Goal: Information Seeking & Learning: Learn about a topic

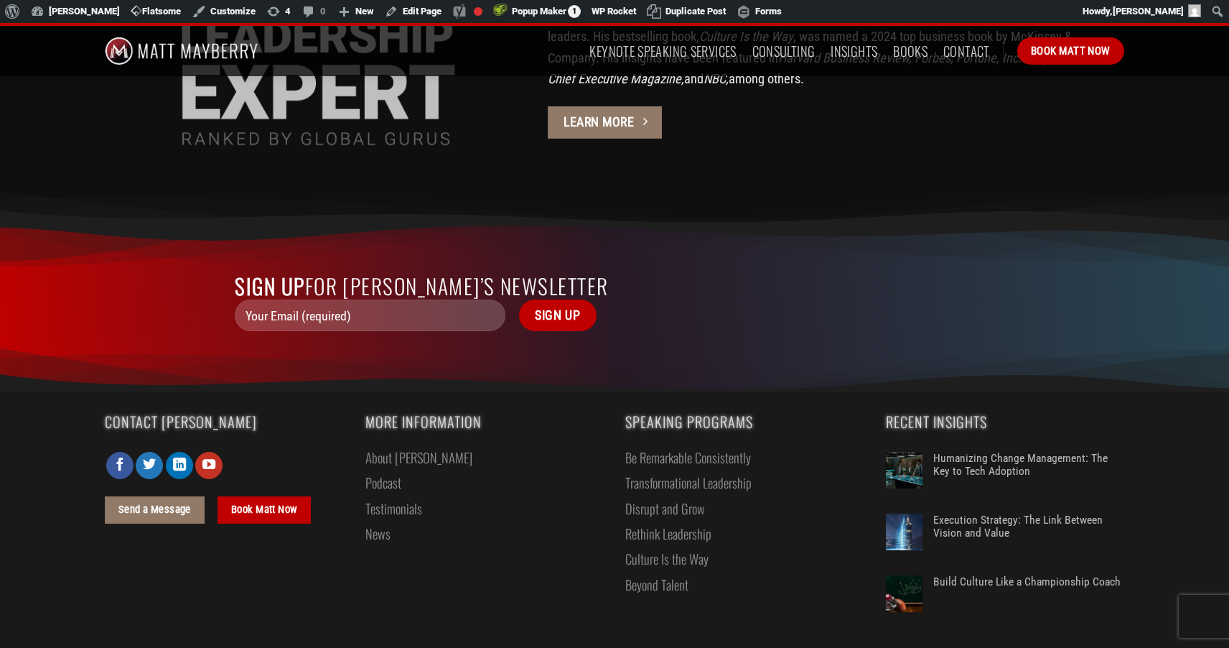
scroll to position [3965, 0]
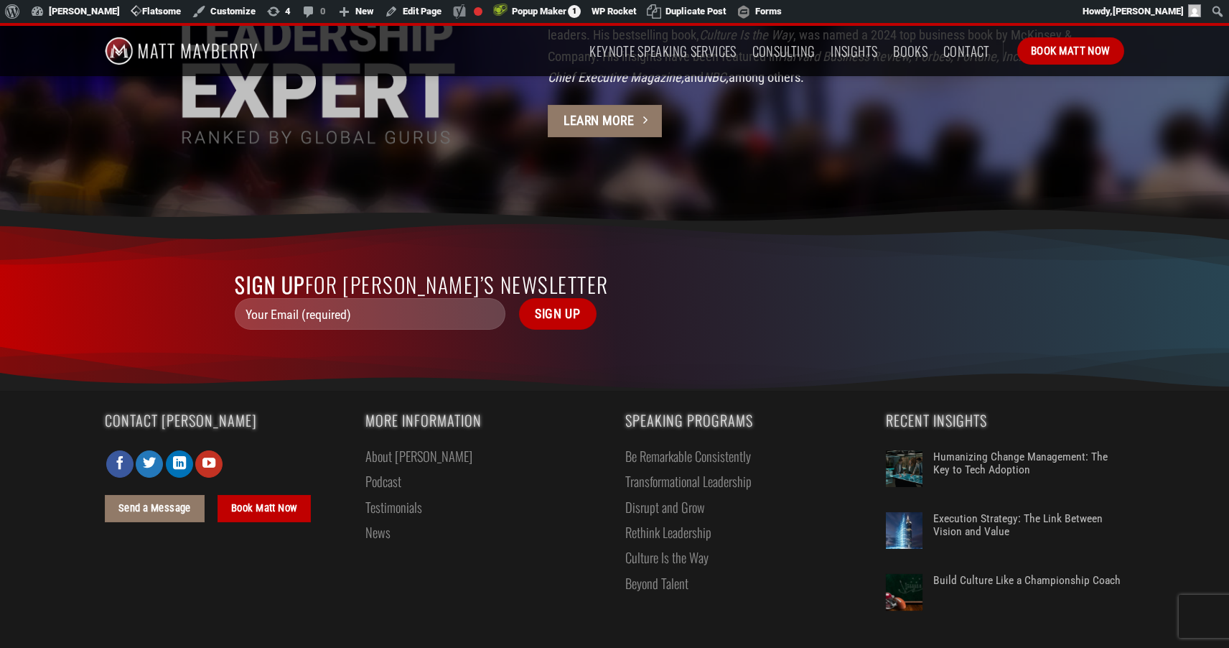
click at [386, 494] on link "Testimonials" at bounding box center [393, 506] width 57 height 25
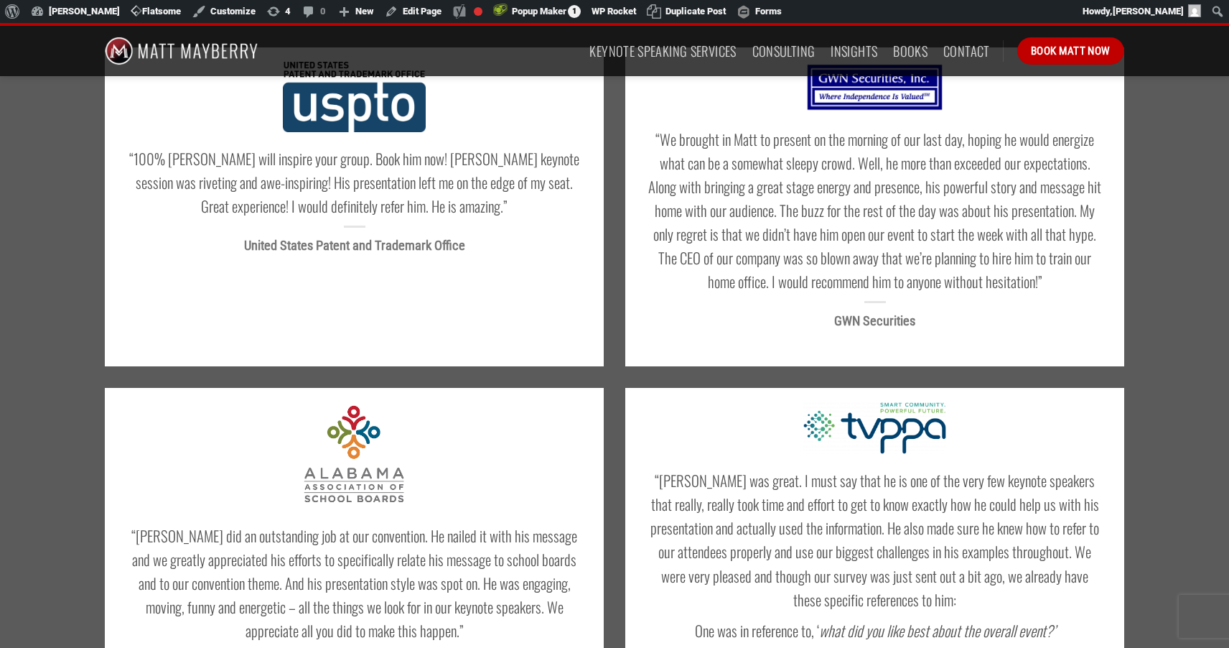
scroll to position [150, 0]
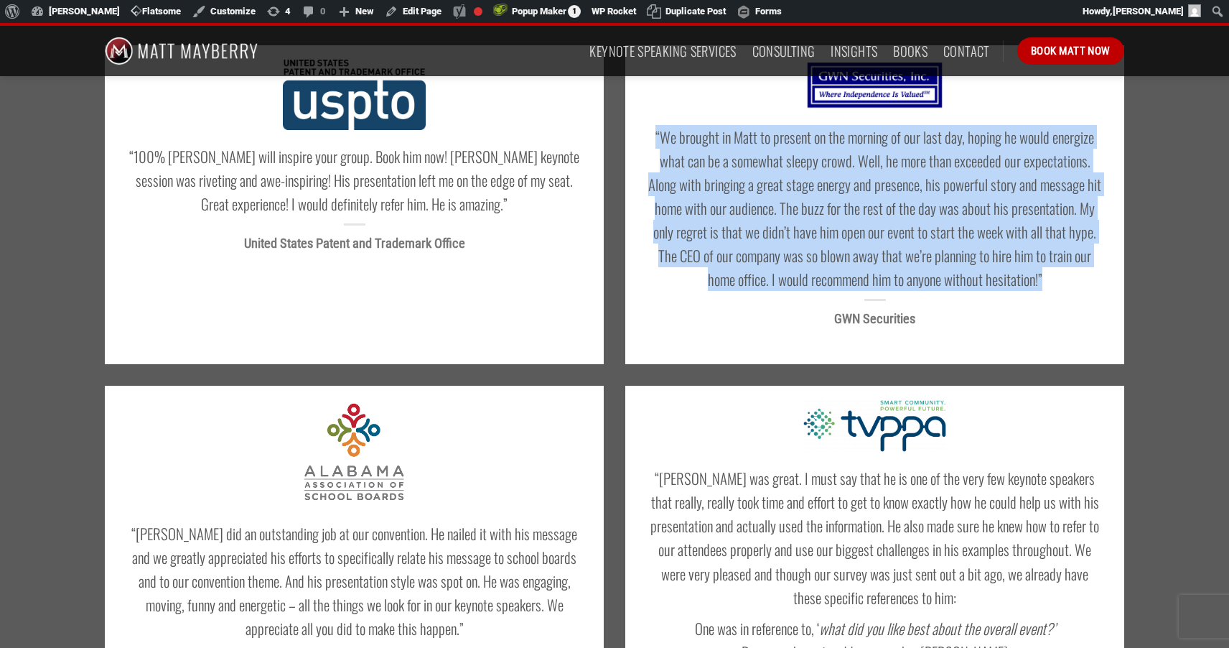
drag, startPoint x: 1047, startPoint y: 279, endPoint x: 637, endPoint y: 136, distance: 434.8
click at [637, 136] on div "“We brought in Matt to present on the morning of our last day, hoping he would …" at bounding box center [874, 204] width 499 height 319
copy h4 "“We brought in Matt to present on the morning of our last day, hoping he would …"
click at [662, 49] on link "Keynote Speaking Services" at bounding box center [662, 51] width 146 height 26
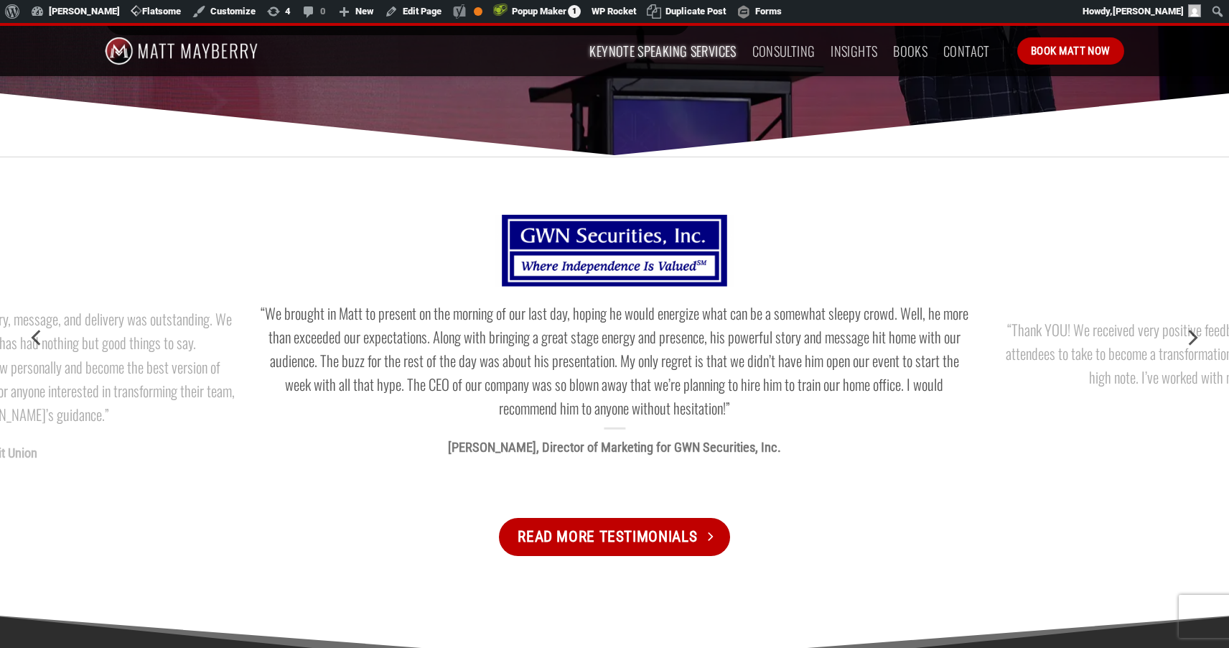
scroll to position [1637, 0]
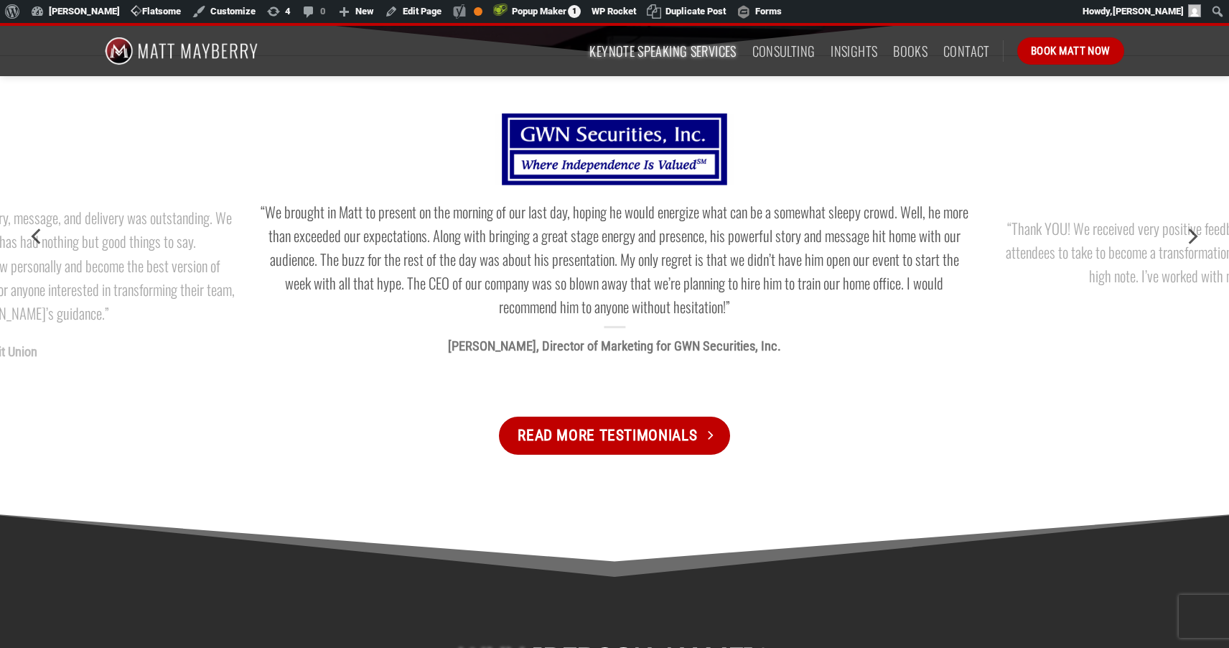
click at [353, 369] on div "“We brought in Matt to present on the morning of our last day, hoping he would …" at bounding box center [614, 236] width 737 height 274
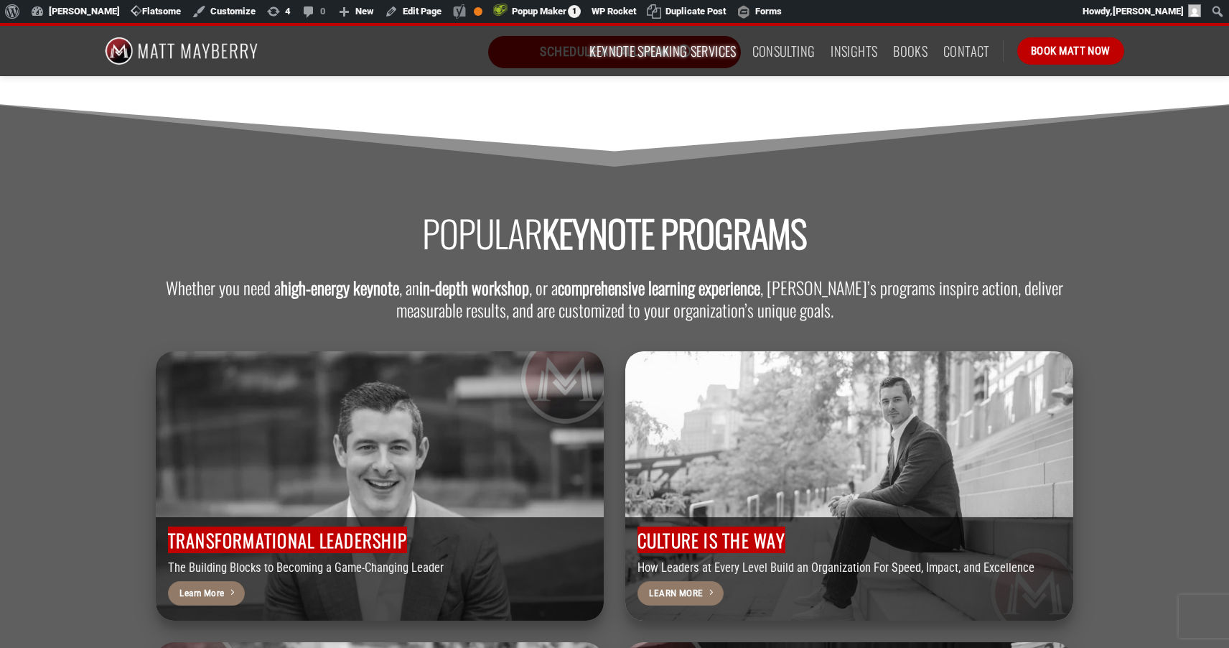
scroll to position [3382, 0]
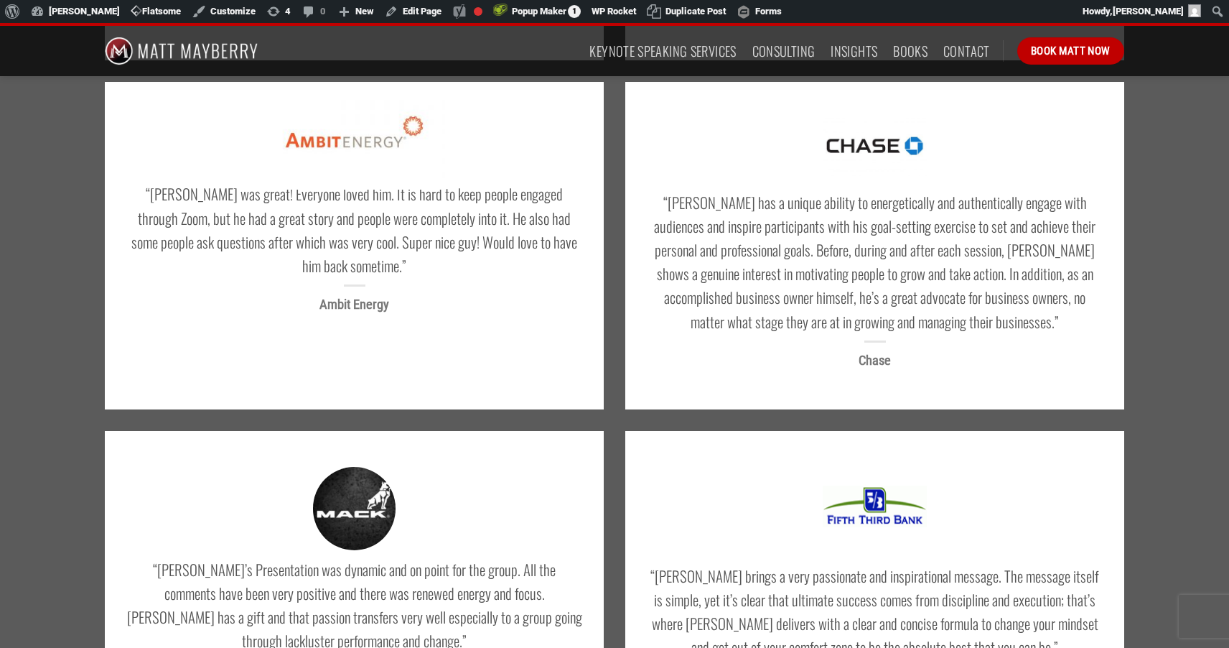
scroll to position [1676, 0]
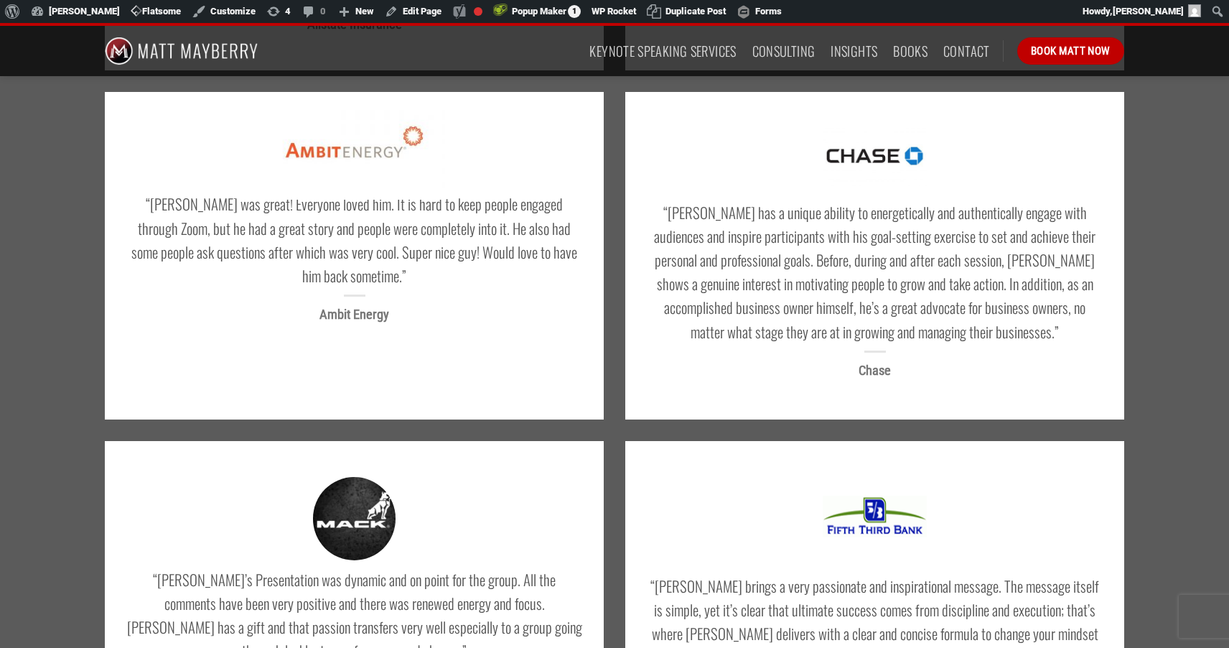
click at [964, 305] on h4 "“[PERSON_NAME] has a unique ability to energetically and authentically engage w…" at bounding box center [875, 271] width 456 height 143
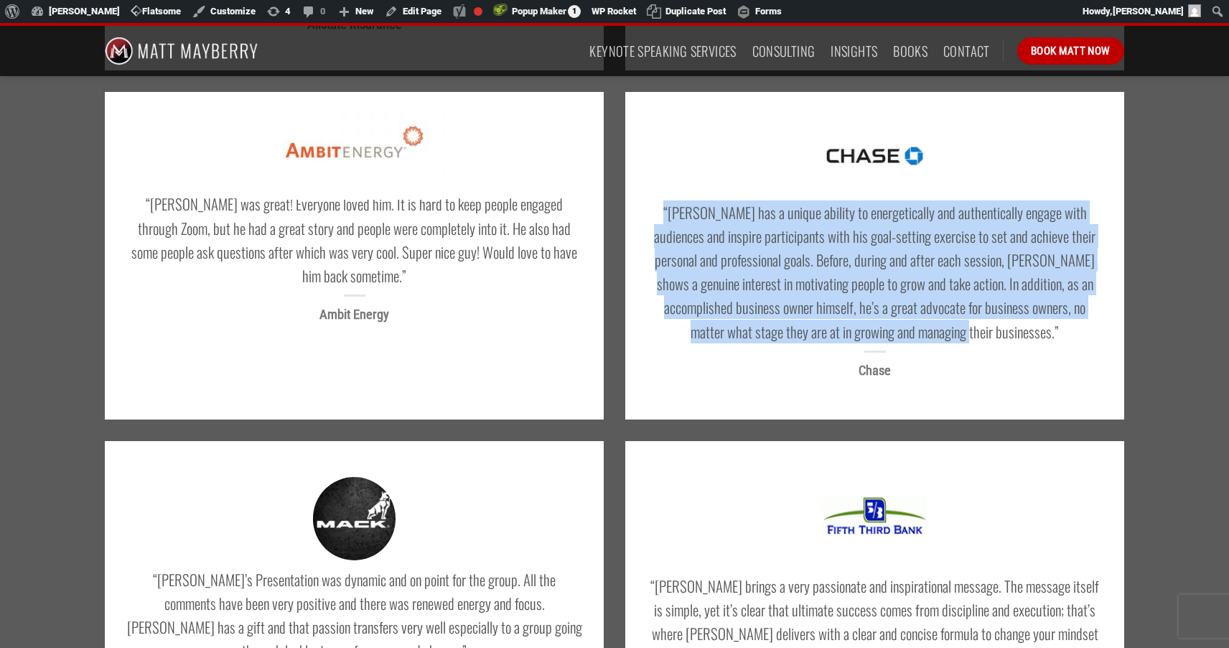
drag, startPoint x: 986, startPoint y: 302, endPoint x: 651, endPoint y: 186, distance: 354.6
click at [651, 200] on h4 "“[PERSON_NAME] has a unique ability to energetically and authentically engage w…" at bounding box center [875, 271] width 456 height 143
copy h4 "“[PERSON_NAME] has a unique ability to energetically and authentically engage w…"
click at [771, 259] on h4 "“[PERSON_NAME] has a unique ability to energetically and authentically engage w…" at bounding box center [875, 271] width 456 height 143
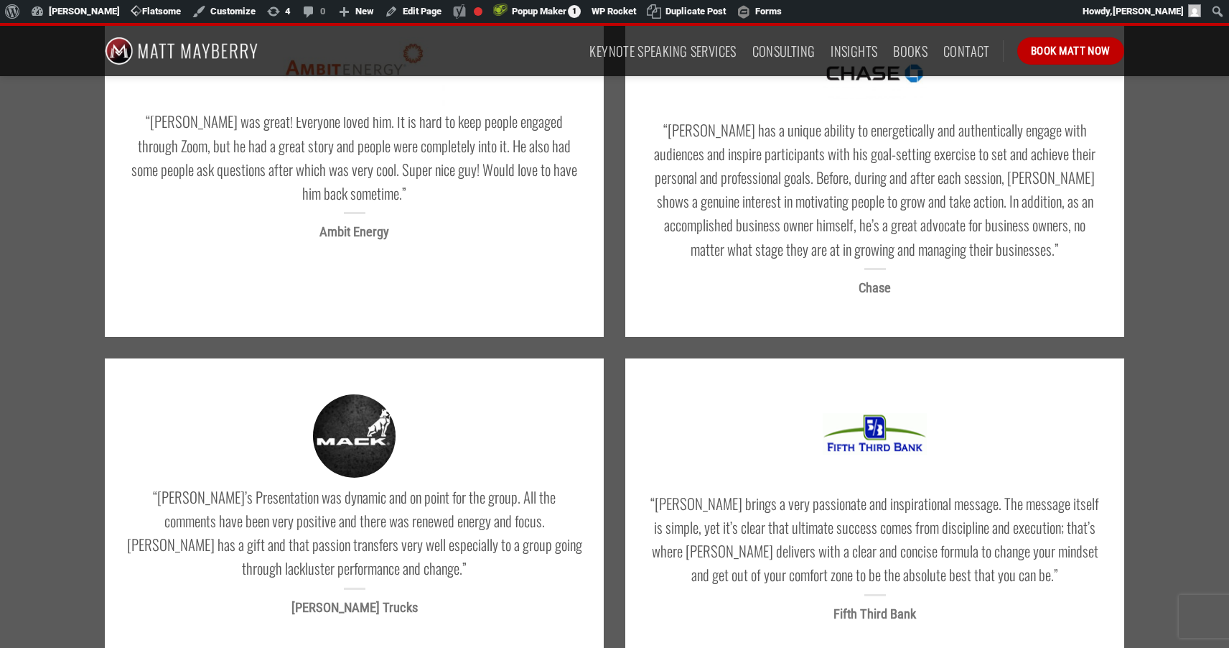
scroll to position [1766, 0]
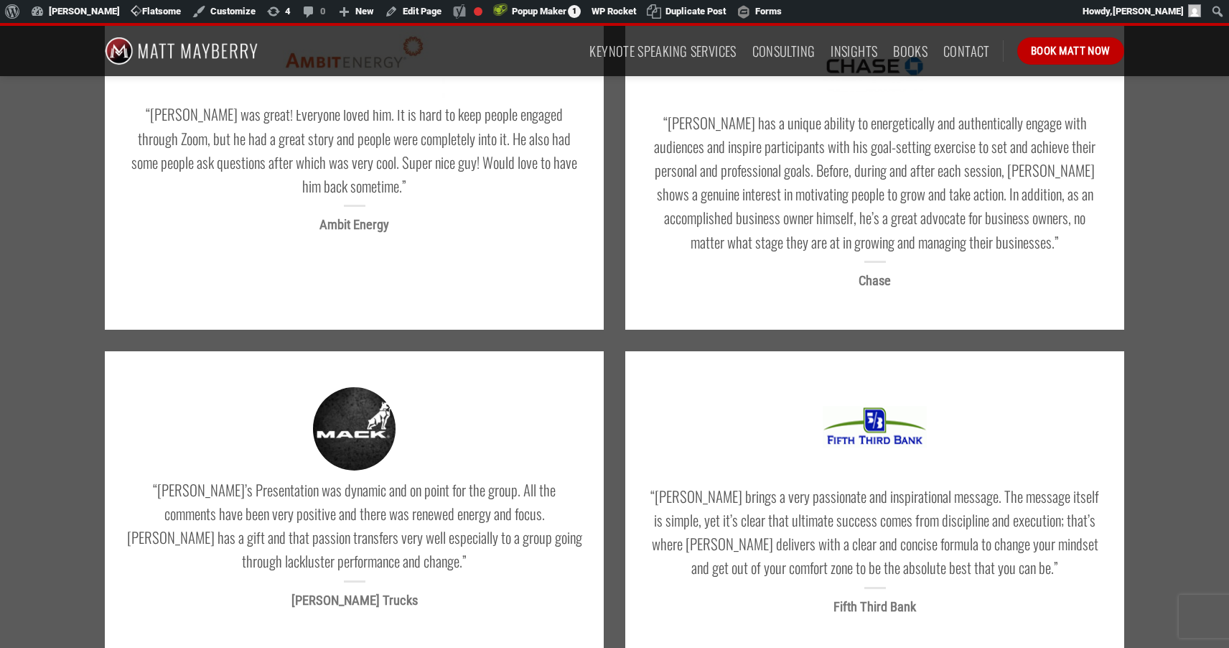
click at [943, 521] on h4 "“[PERSON_NAME] brings a very passionate and inspirational message. The message …" at bounding box center [875, 531] width 456 height 95
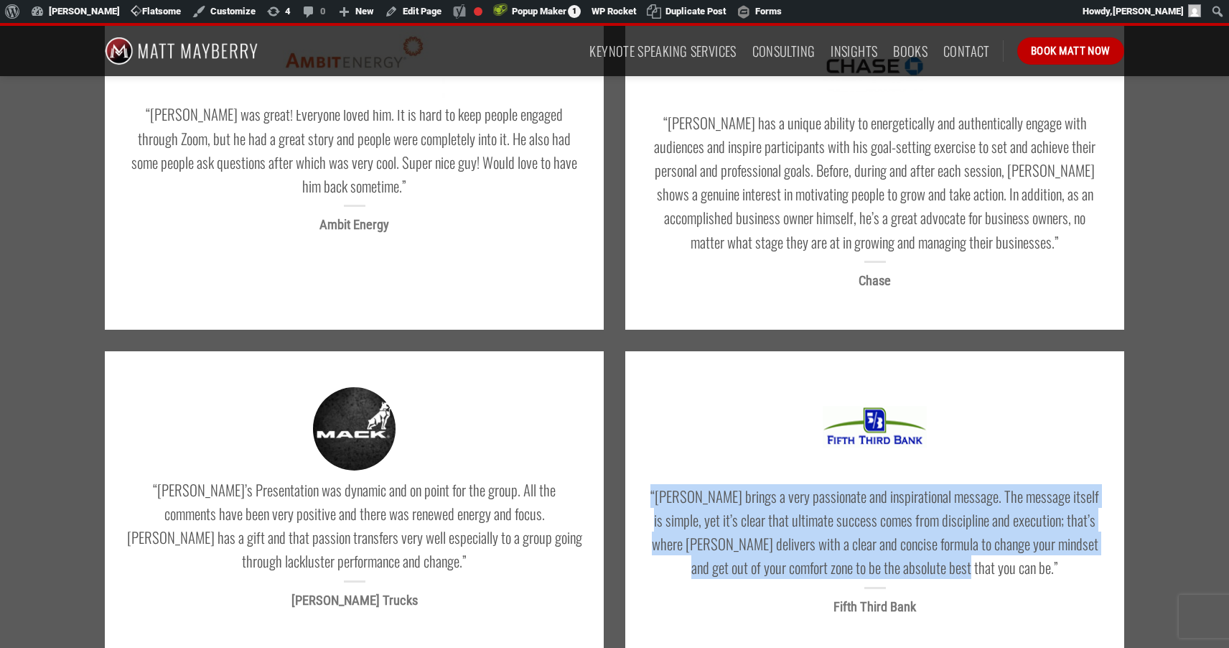
drag, startPoint x: 1010, startPoint y: 543, endPoint x: 645, endPoint y: 467, distance: 372.4
click at [645, 467] on div "“Matt brings a very passionate and inspirational message. The message itself is…" at bounding box center [874, 501] width 499 height 301
copy h4 "“[PERSON_NAME] brings a very passionate and inspirational message. The message …"
